Goal: Task Accomplishment & Management: Use online tool/utility

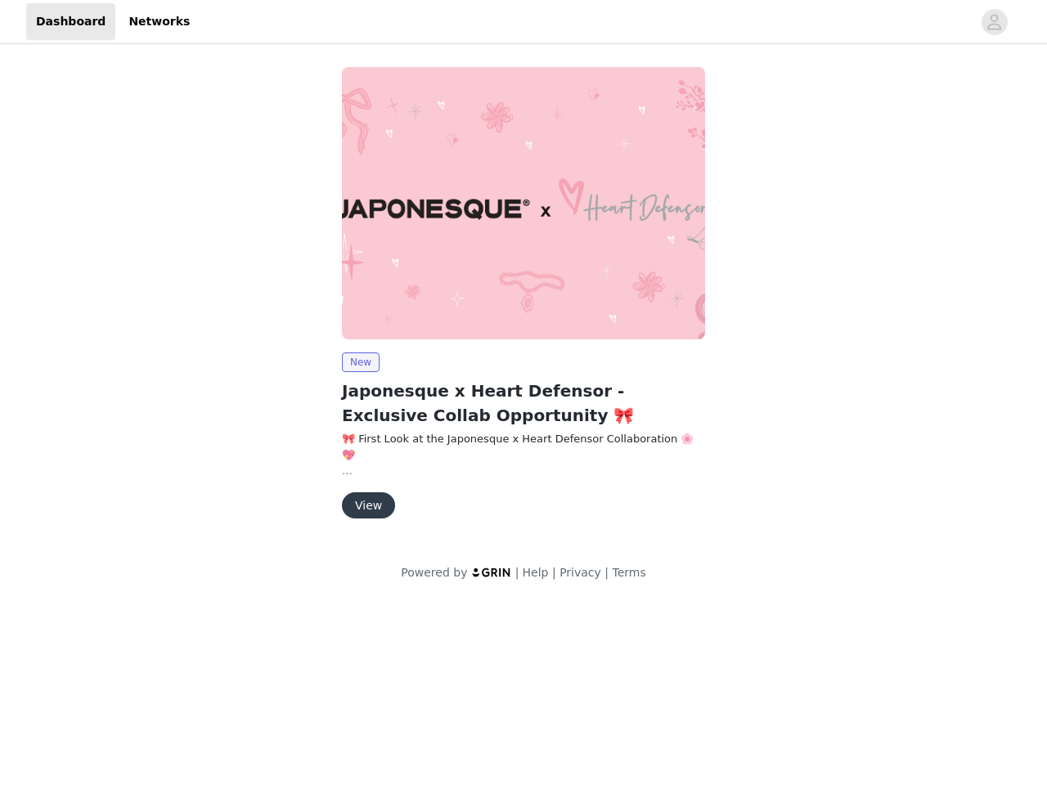
click at [523, 300] on img at bounding box center [523, 203] width 363 height 272
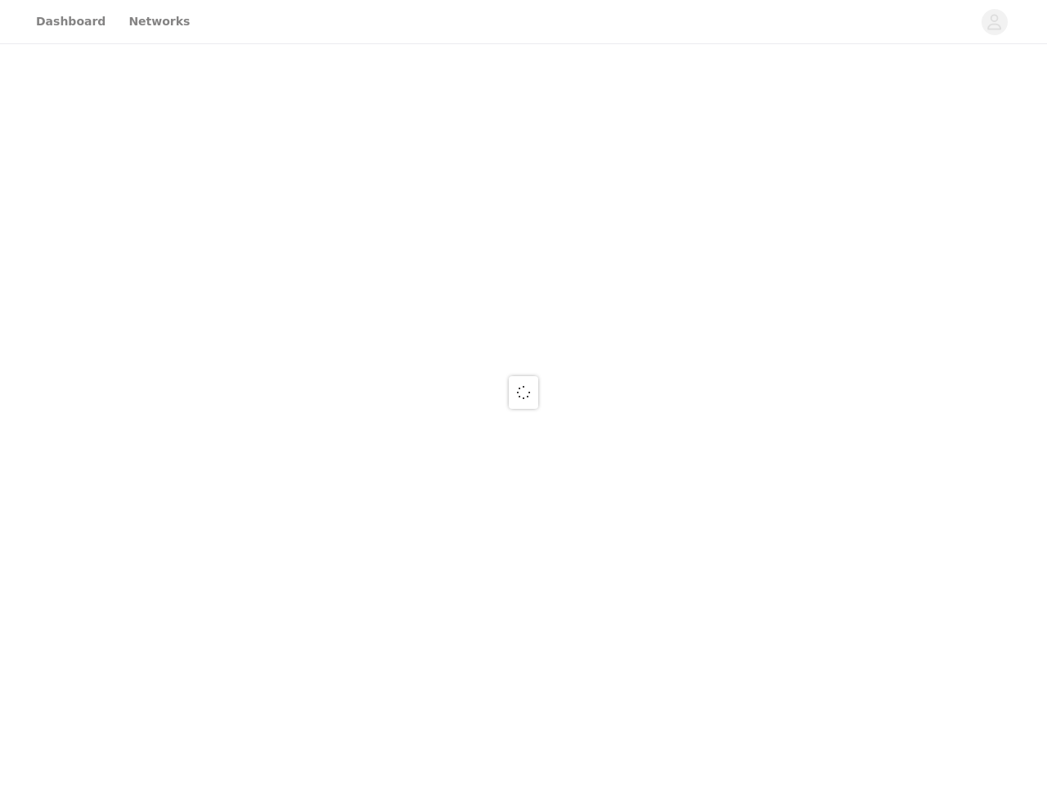
click at [523, 22] on div at bounding box center [523, 392] width 1047 height 785
click at [995, 22] on div at bounding box center [523, 392] width 1047 height 785
click at [523, 203] on div at bounding box center [523, 392] width 1047 height 785
click at [360, 362] on div at bounding box center [523, 392] width 1047 height 785
click at [367, 505] on div at bounding box center [523, 392] width 1047 height 785
